Goal: Task Accomplishment & Management: Manage account settings

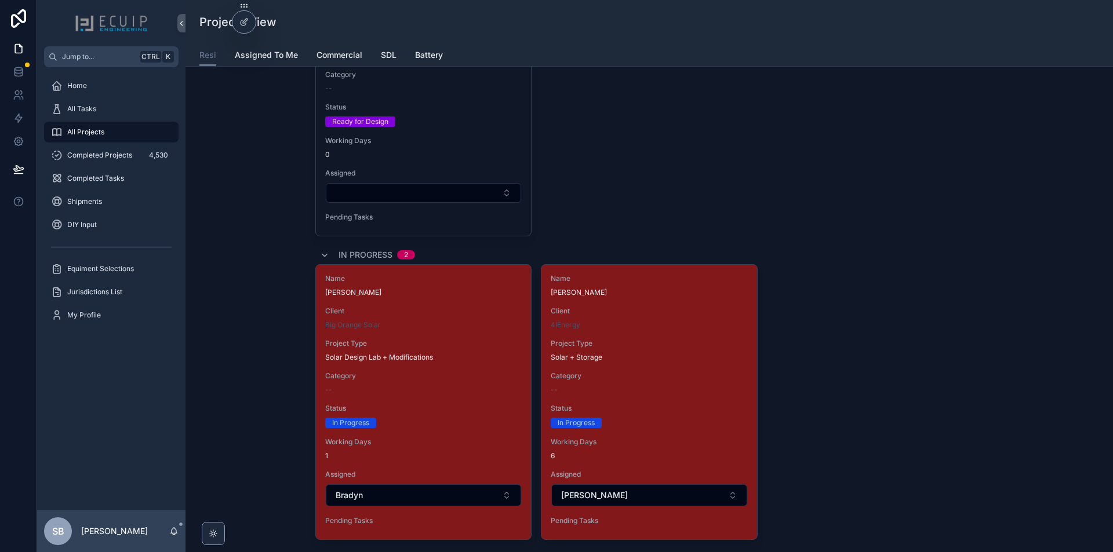
scroll to position [2608, 0]
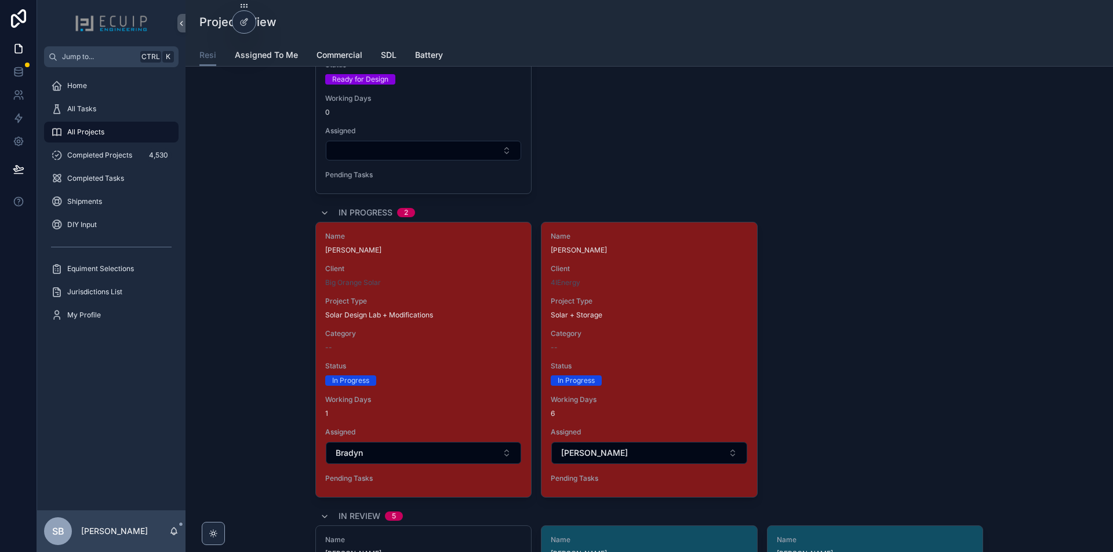
click at [673, 275] on div "Client 4IEnergy" at bounding box center [649, 275] width 196 height 23
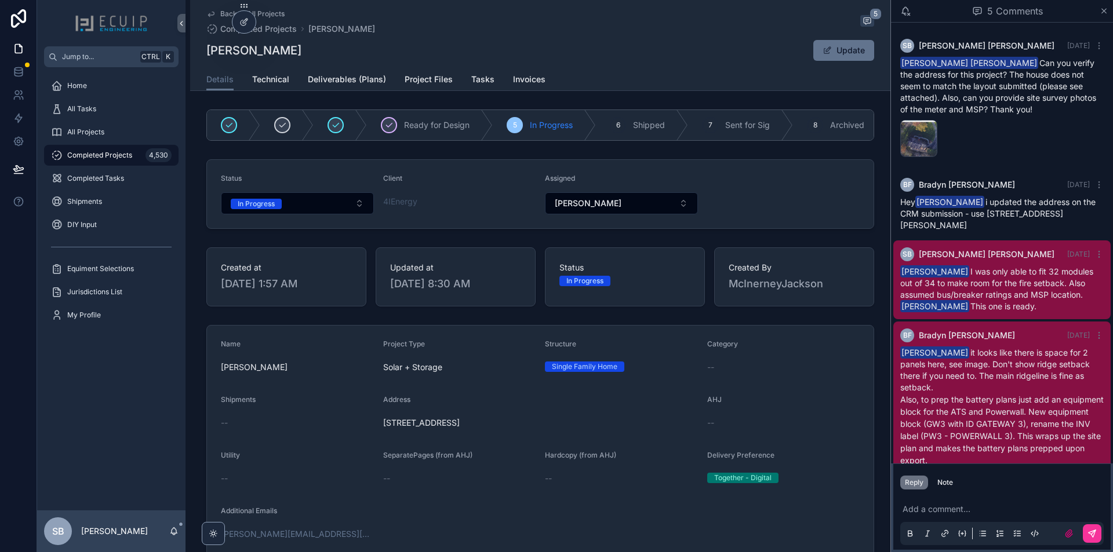
scroll to position [103, 0]
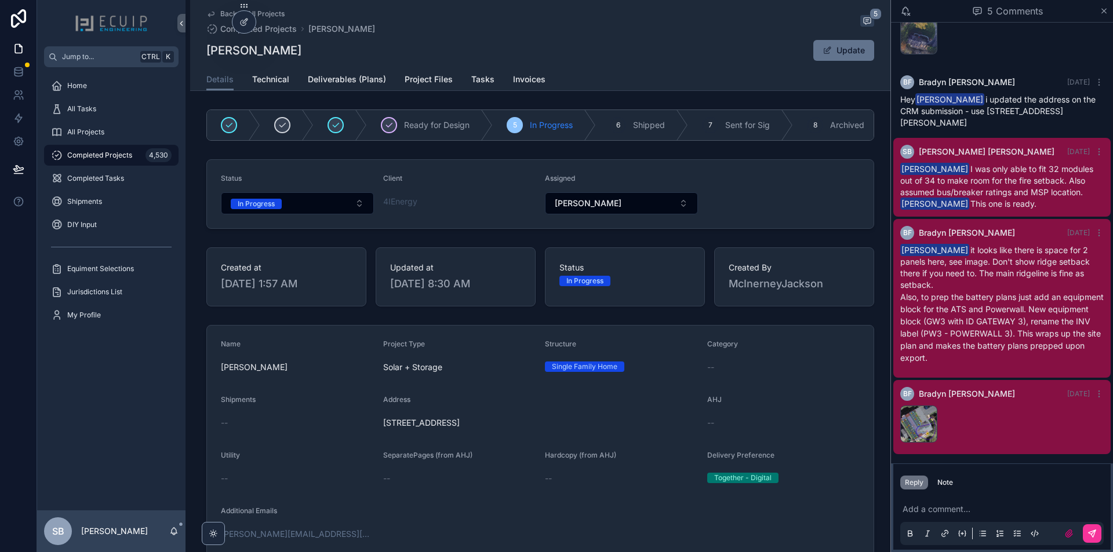
drag, startPoint x: 927, startPoint y: 423, endPoint x: 974, endPoint y: 422, distance: 47.5
click at [974, 422] on div "image .png" at bounding box center [1001, 424] width 203 height 37
click at [904, 424] on div "image .png" at bounding box center [918, 424] width 37 height 37
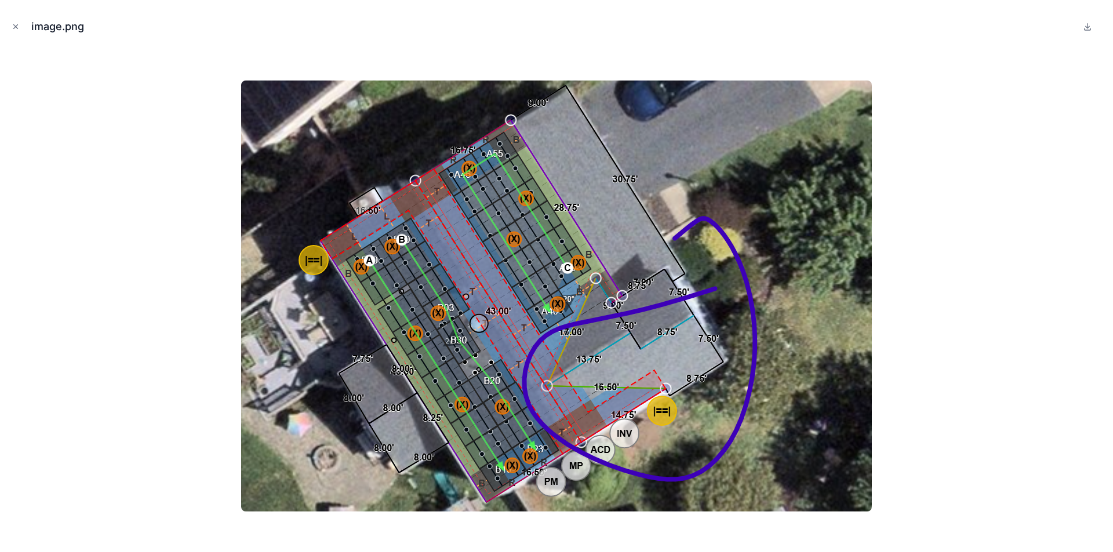
click at [22, 28] on div "image.png" at bounding box center [556, 26] width 1094 height 35
click at [13, 30] on icon "Close modal" at bounding box center [16, 27] width 8 height 8
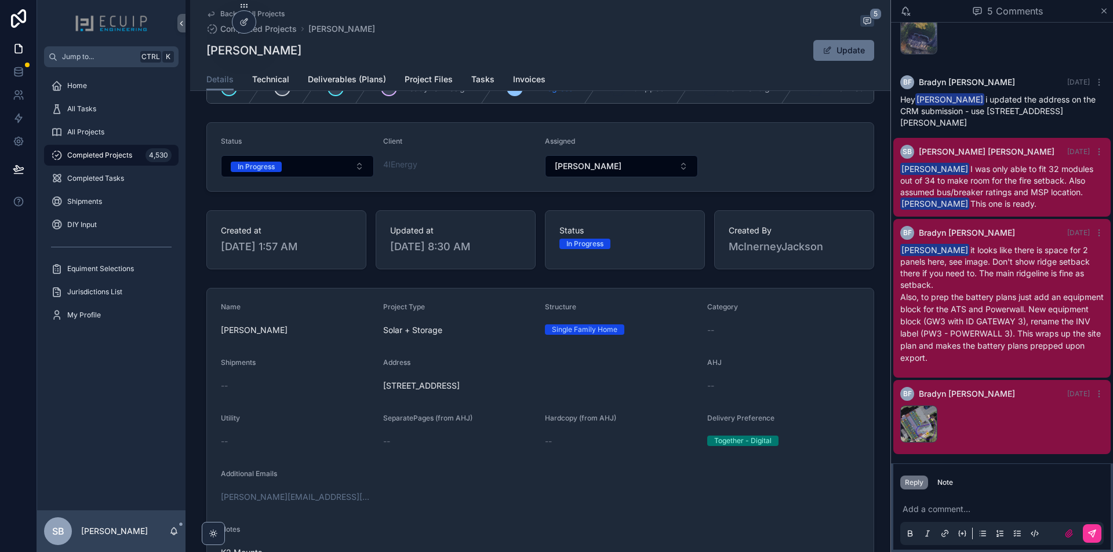
scroll to position [58, 0]
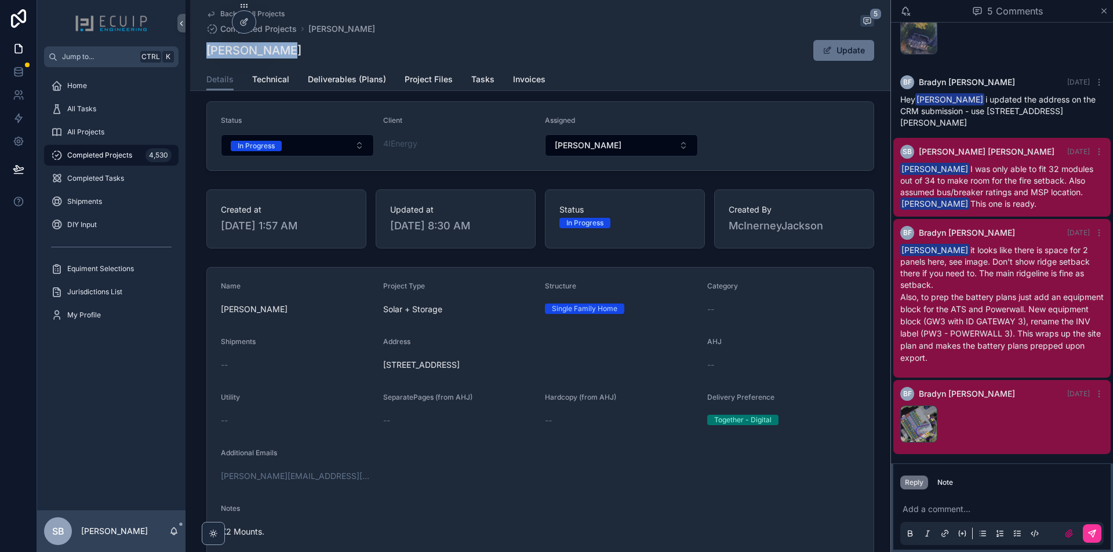
drag, startPoint x: 278, startPoint y: 46, endPoint x: 196, endPoint y: 52, distance: 82.0
click at [196, 52] on div "Back to All Projects Completed Projects [PERSON_NAME] 5 [PERSON_NAME] Update De…" at bounding box center [540, 45] width 700 height 91
copy h1 "[PERSON_NAME]"
click at [338, 151] on button "In Progress" at bounding box center [297, 145] width 153 height 22
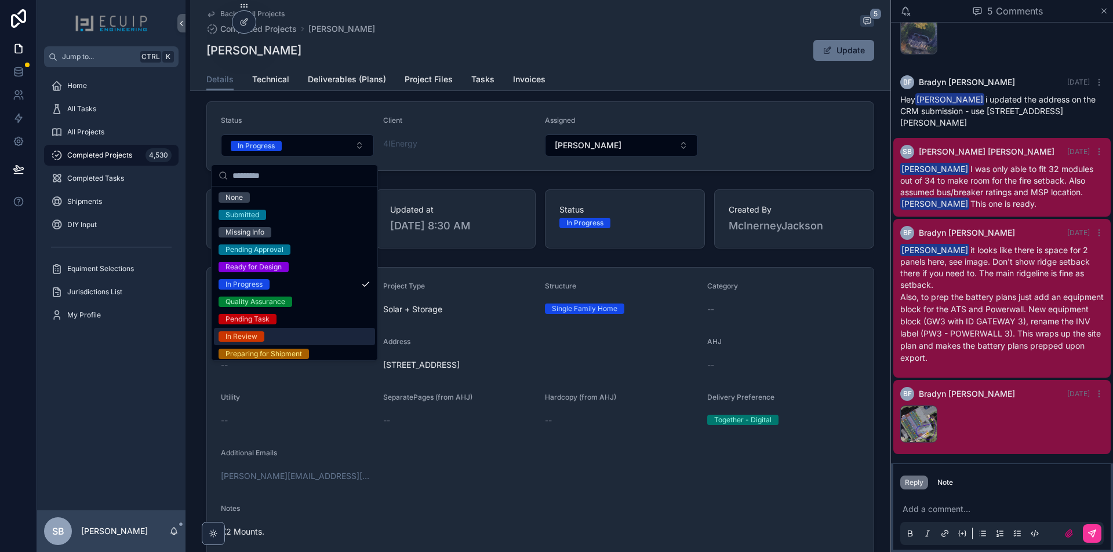
click at [260, 335] on span "In Review" at bounding box center [242, 337] width 46 height 10
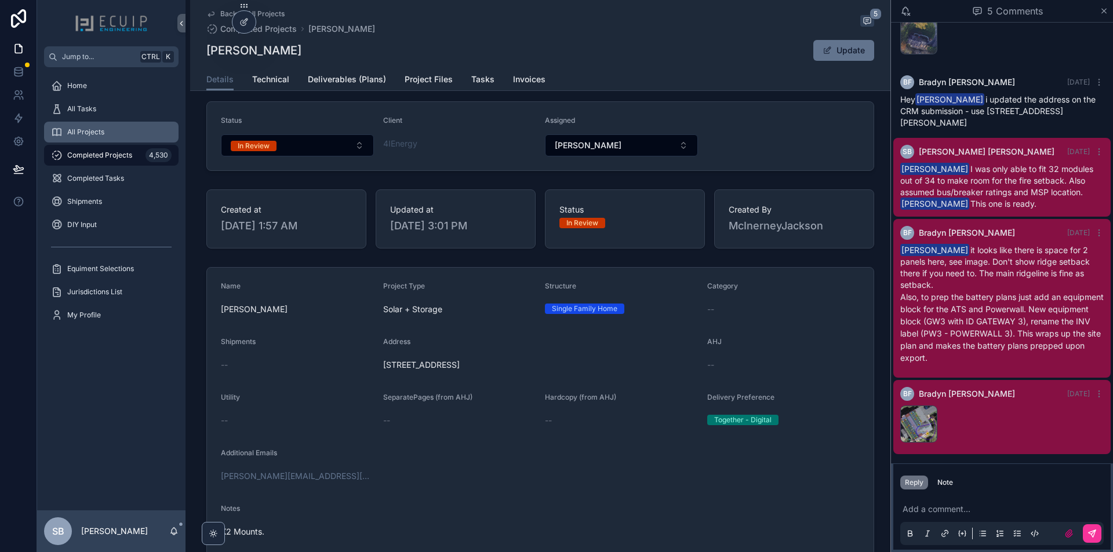
click at [110, 137] on div "All Projects" at bounding box center [111, 132] width 121 height 19
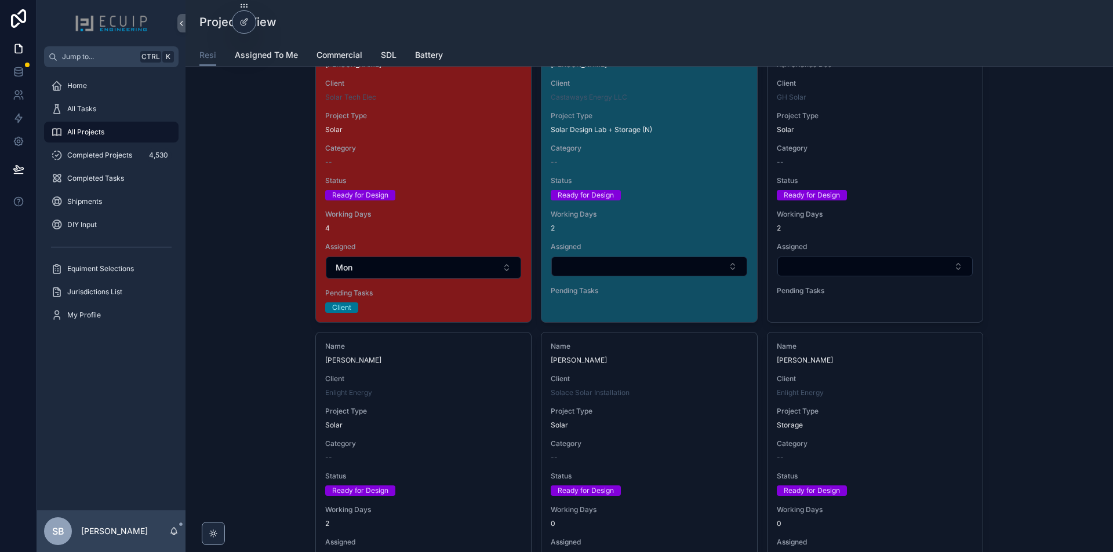
scroll to position [1913, 0]
